Goal: Transaction & Acquisition: Download file/media

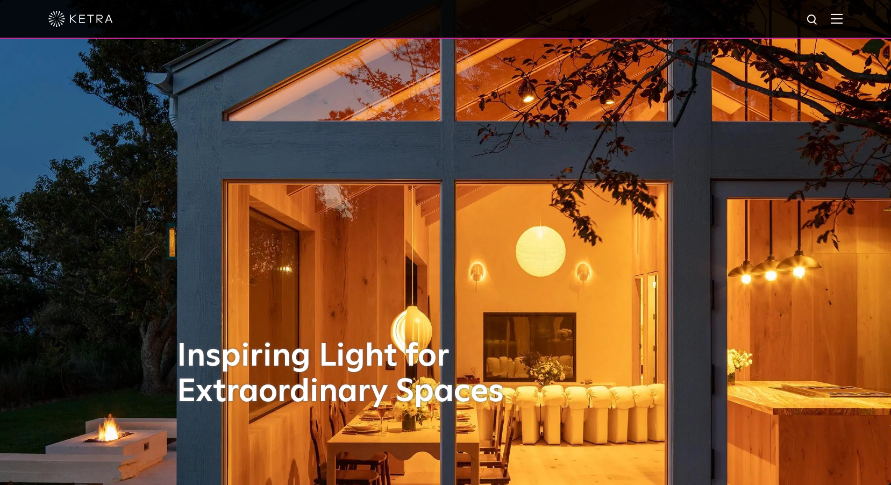
click at [843, 17] on img at bounding box center [837, 18] width 12 height 10
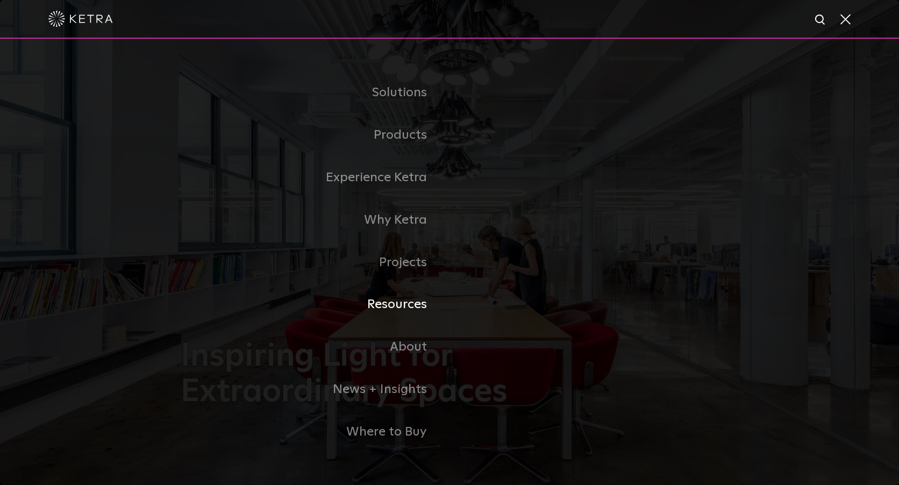
click at [418, 308] on link "Resources" at bounding box center [315, 304] width 269 height 42
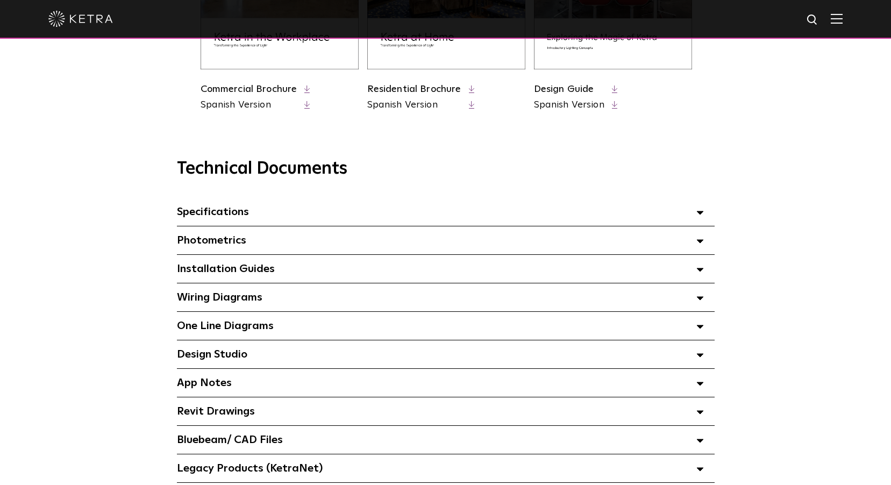
scroll to position [646, 0]
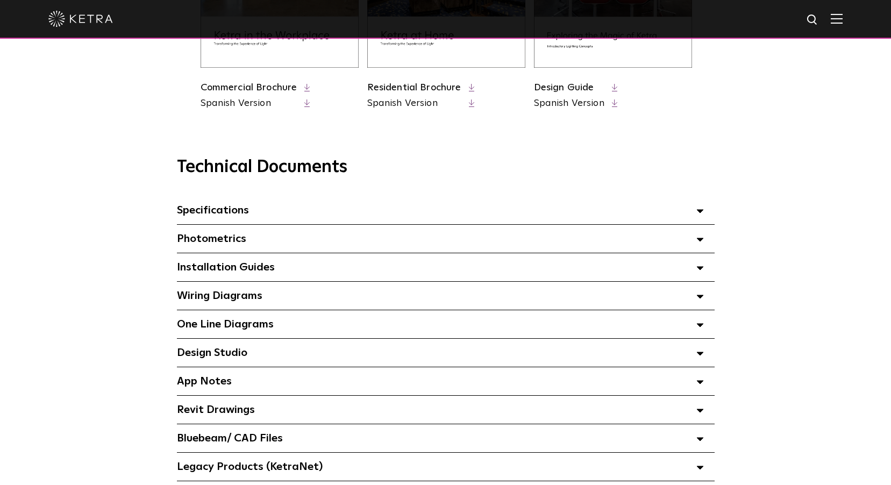
click at [244, 356] on span "Design Studio Select checkboxes to use the bulk download option below" at bounding box center [212, 353] width 70 height 11
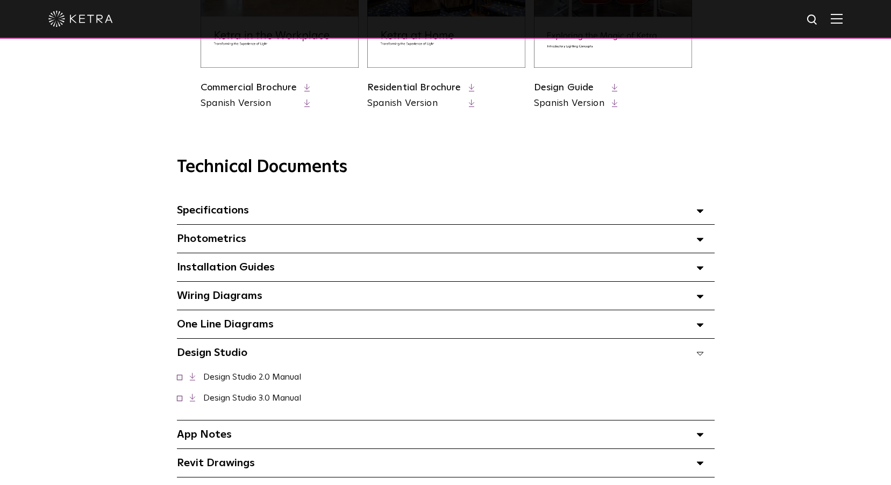
click at [275, 400] on link "Design Studio 3.0 Manual" at bounding box center [252, 398] width 98 height 9
